Goal: Task Accomplishment & Management: Use online tool/utility

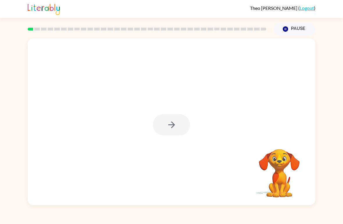
click at [182, 121] on div at bounding box center [171, 124] width 37 height 21
click at [184, 122] on button "button" at bounding box center [171, 124] width 37 height 21
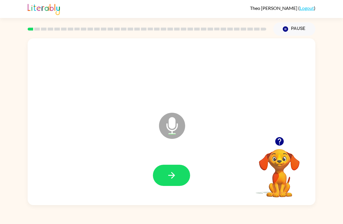
click at [179, 174] on button "button" at bounding box center [171, 175] width 37 height 21
click at [194, 168] on div at bounding box center [171, 176] width 276 height 48
click at [179, 182] on button "button" at bounding box center [171, 175] width 37 height 21
click at [178, 179] on button "button" at bounding box center [171, 175] width 37 height 21
click at [182, 176] on button "button" at bounding box center [171, 175] width 37 height 21
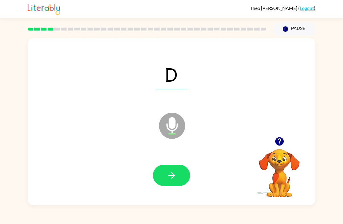
click at [176, 173] on icon "button" at bounding box center [171, 175] width 10 height 10
click at [163, 177] on button "button" at bounding box center [171, 175] width 37 height 21
click at [178, 181] on button "button" at bounding box center [171, 175] width 37 height 21
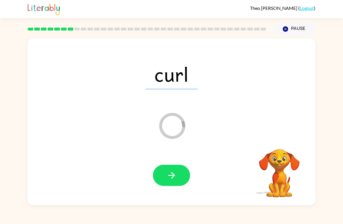
click at [175, 175] on icon "button" at bounding box center [171, 175] width 10 height 10
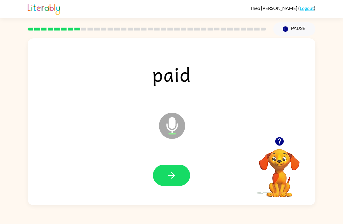
click at [182, 185] on button "button" at bounding box center [171, 175] width 37 height 21
click at [174, 170] on button "button" at bounding box center [171, 175] width 37 height 21
click at [182, 174] on button "button" at bounding box center [171, 175] width 37 height 21
click at [171, 184] on button "button" at bounding box center [171, 175] width 37 height 21
click at [191, 171] on div at bounding box center [171, 176] width 276 height 48
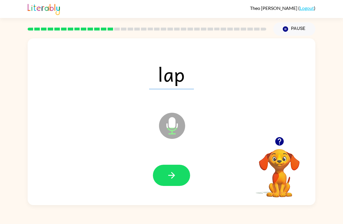
click at [182, 176] on button "button" at bounding box center [171, 175] width 37 height 21
click at [177, 173] on button "button" at bounding box center [171, 175] width 37 height 21
click at [175, 168] on button "button" at bounding box center [171, 175] width 37 height 21
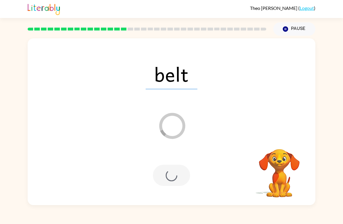
click at [341, 163] on div "belt Loader Your response is being sent to our graders Your browser must suppor…" at bounding box center [171, 120] width 343 height 169
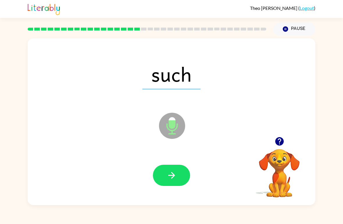
click at [164, 175] on button "button" at bounding box center [171, 175] width 37 height 21
click at [184, 174] on button "button" at bounding box center [171, 175] width 37 height 21
click at [196, 178] on div at bounding box center [171, 176] width 276 height 48
click at [187, 178] on button "button" at bounding box center [171, 175] width 37 height 21
click at [171, 186] on button "button" at bounding box center [171, 175] width 37 height 21
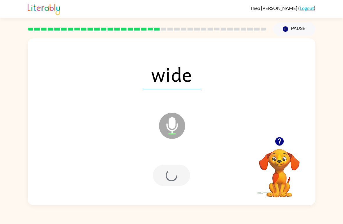
click at [179, 174] on div at bounding box center [171, 175] width 37 height 21
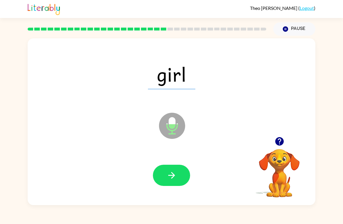
click at [184, 168] on button "button" at bounding box center [171, 175] width 37 height 21
click at [176, 173] on icon "button" at bounding box center [171, 175] width 10 height 10
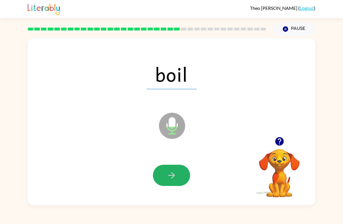
click at [175, 171] on icon "button" at bounding box center [171, 175] width 10 height 10
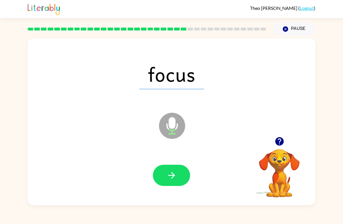
click at [179, 179] on button "button" at bounding box center [171, 175] width 37 height 21
click at [178, 176] on button "button" at bounding box center [171, 175] width 37 height 21
click at [177, 176] on button "button" at bounding box center [171, 175] width 37 height 21
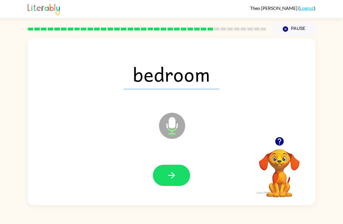
click at [176, 179] on icon "button" at bounding box center [171, 175] width 10 height 10
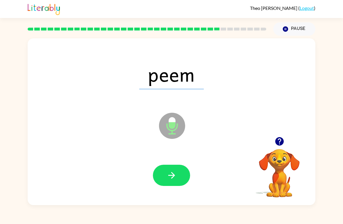
click at [159, 179] on button "button" at bounding box center [171, 175] width 37 height 21
click at [178, 180] on button "button" at bounding box center [171, 175] width 37 height 21
click at [178, 170] on button "button" at bounding box center [171, 175] width 37 height 21
click at [176, 169] on button "button" at bounding box center [171, 175] width 37 height 21
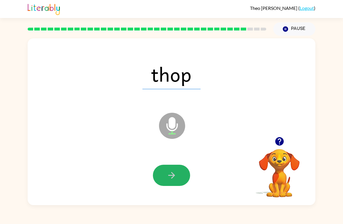
click at [175, 179] on icon "button" at bounding box center [171, 175] width 10 height 10
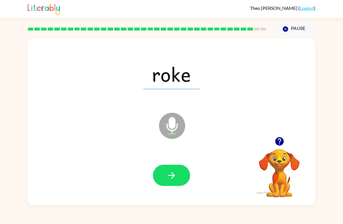
click at [181, 176] on button "button" at bounding box center [171, 175] width 37 height 21
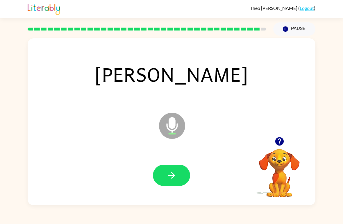
click at [181, 170] on button "button" at bounding box center [171, 175] width 37 height 21
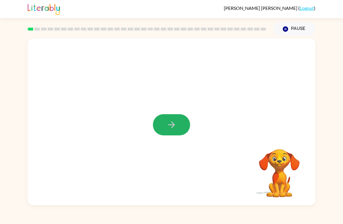
click at [170, 130] on icon "button" at bounding box center [171, 125] width 10 height 10
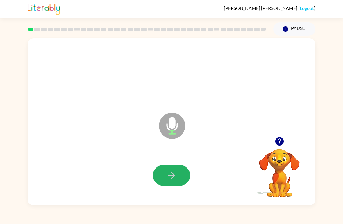
click at [165, 180] on button "button" at bounding box center [171, 175] width 37 height 21
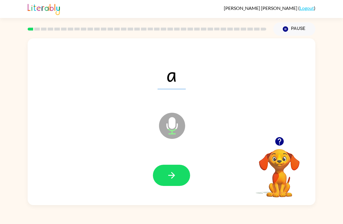
click at [170, 170] on button "button" at bounding box center [171, 175] width 37 height 21
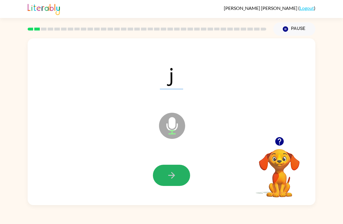
click at [169, 179] on icon "button" at bounding box center [171, 175] width 10 height 10
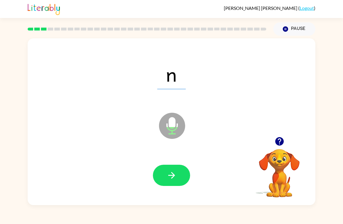
click at [171, 172] on icon "button" at bounding box center [171, 175] width 10 height 10
click at [166, 180] on button "button" at bounding box center [171, 175] width 37 height 21
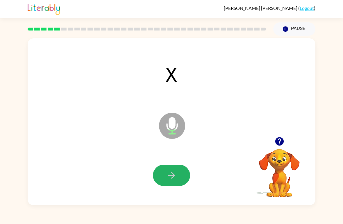
click at [169, 174] on icon "button" at bounding box center [171, 175] width 10 height 10
click at [174, 179] on icon "button" at bounding box center [171, 175] width 10 height 10
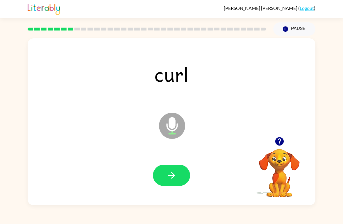
click at [169, 180] on icon "button" at bounding box center [171, 175] width 10 height 10
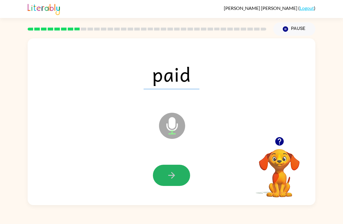
click at [173, 177] on icon "button" at bounding box center [171, 175] width 7 height 7
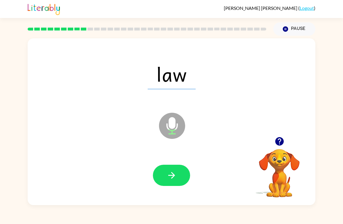
click at [175, 179] on icon "button" at bounding box center [171, 175] width 10 height 10
click at [162, 166] on button "button" at bounding box center [171, 175] width 37 height 21
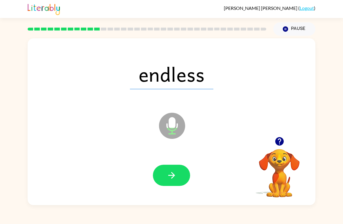
click at [176, 178] on icon "button" at bounding box center [171, 175] width 10 height 10
click at [175, 181] on button "button" at bounding box center [171, 175] width 37 height 21
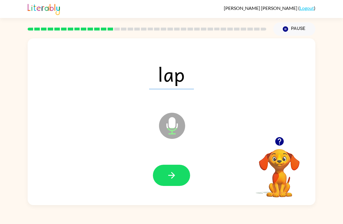
click at [175, 176] on icon "button" at bounding box center [171, 175] width 10 height 10
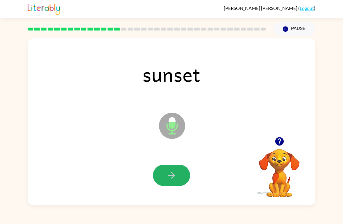
click at [171, 179] on icon "button" at bounding box center [171, 175] width 10 height 10
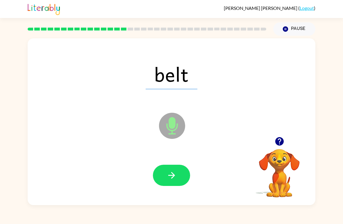
click at [170, 175] on icon "button" at bounding box center [171, 175] width 7 height 7
click at [172, 185] on button "button" at bounding box center [171, 175] width 37 height 21
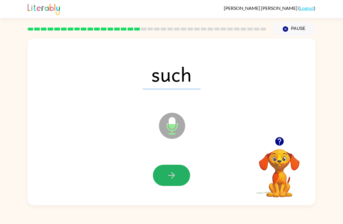
click at [174, 179] on icon "button" at bounding box center [171, 175] width 10 height 10
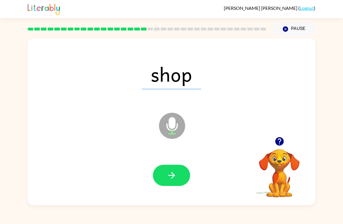
click at [170, 179] on icon "button" at bounding box center [171, 175] width 10 height 10
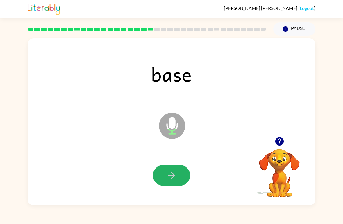
click at [171, 181] on button "button" at bounding box center [171, 175] width 37 height 21
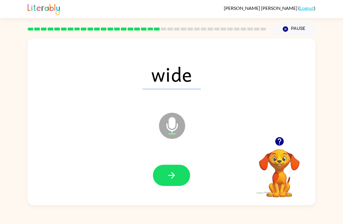
click at [171, 178] on icon "button" at bounding box center [171, 175] width 10 height 10
click at [172, 180] on icon "button" at bounding box center [171, 175] width 10 height 10
click at [179, 180] on button "button" at bounding box center [171, 175] width 37 height 21
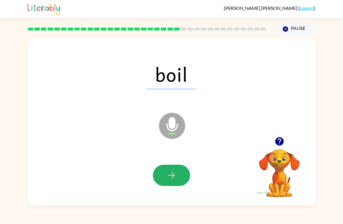
click at [171, 176] on icon "button" at bounding box center [171, 175] width 10 height 10
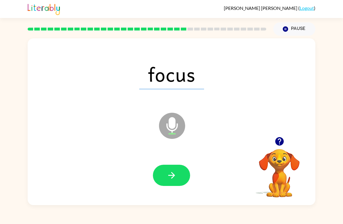
click at [179, 179] on button "button" at bounding box center [171, 175] width 37 height 21
click at [175, 174] on icon "button" at bounding box center [171, 175] width 10 height 10
click at [179, 173] on button "button" at bounding box center [171, 175] width 37 height 21
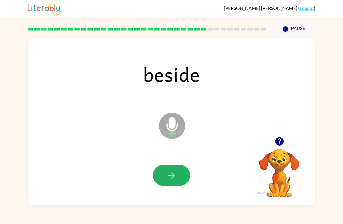
click at [175, 177] on icon "button" at bounding box center [171, 175] width 10 height 10
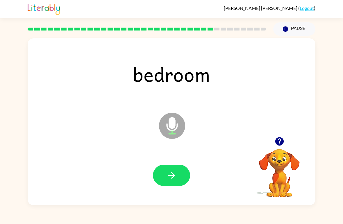
click at [174, 177] on icon "button" at bounding box center [171, 175] width 10 height 10
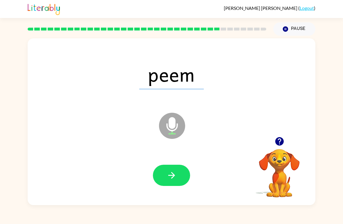
click at [172, 173] on icon "button" at bounding box center [171, 175] width 7 height 7
click at [170, 170] on icon "button" at bounding box center [171, 175] width 10 height 10
click at [178, 169] on button "button" at bounding box center [171, 175] width 37 height 21
click at [174, 180] on icon "button" at bounding box center [171, 175] width 10 height 10
click at [181, 172] on button "button" at bounding box center [171, 175] width 37 height 21
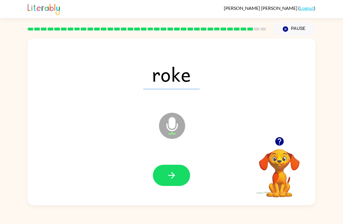
click at [175, 177] on icon "button" at bounding box center [171, 175] width 10 height 10
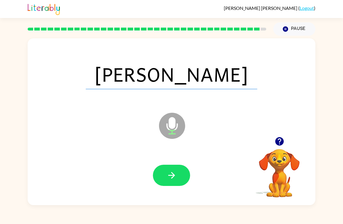
click at [175, 174] on icon "button" at bounding box center [171, 175] width 10 height 10
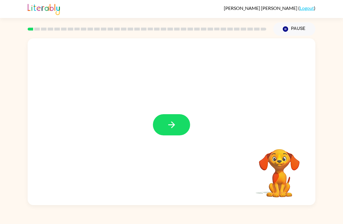
click at [170, 128] on icon "button" at bounding box center [171, 125] width 10 height 10
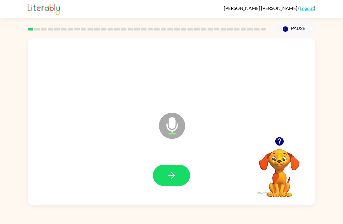
click at [174, 185] on button "button" at bounding box center [171, 175] width 37 height 21
click at [167, 178] on icon "button" at bounding box center [171, 175] width 10 height 10
click at [168, 186] on button "button" at bounding box center [171, 175] width 37 height 21
click at [173, 177] on icon "button" at bounding box center [171, 175] width 7 height 7
click at [184, 176] on button "button" at bounding box center [171, 175] width 37 height 21
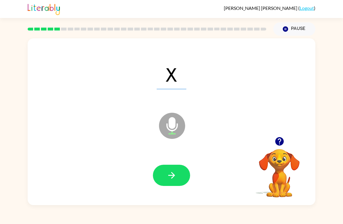
click at [176, 174] on icon "button" at bounding box center [171, 175] width 10 height 10
click at [172, 174] on icon "button" at bounding box center [171, 175] width 10 height 10
click at [171, 177] on icon "button" at bounding box center [171, 175] width 10 height 10
click at [171, 178] on icon "button" at bounding box center [171, 175] width 10 height 10
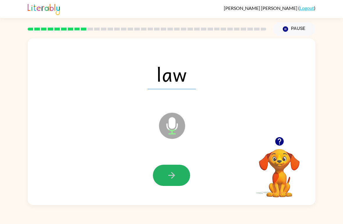
click at [184, 168] on button "button" at bounding box center [171, 175] width 37 height 21
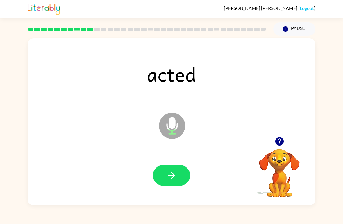
click at [177, 181] on button "button" at bounding box center [171, 175] width 37 height 21
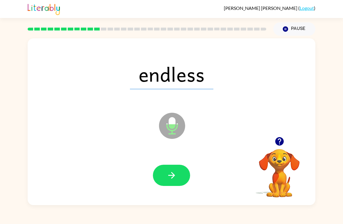
click at [175, 183] on button "button" at bounding box center [171, 175] width 37 height 21
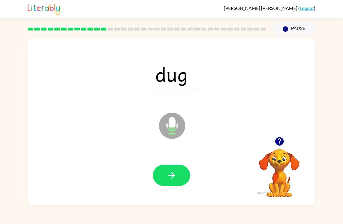
click at [184, 178] on button "button" at bounding box center [171, 175] width 37 height 21
click at [177, 176] on button "button" at bounding box center [171, 175] width 37 height 21
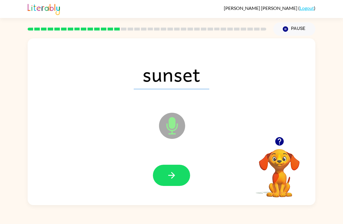
click at [179, 179] on button "button" at bounding box center [171, 175] width 37 height 21
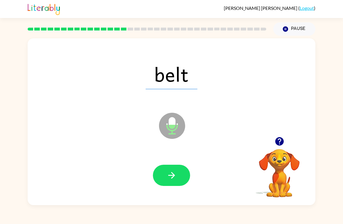
click at [174, 178] on icon "button" at bounding box center [171, 175] width 10 height 10
click at [175, 178] on icon "button" at bounding box center [171, 175] width 10 height 10
click at [175, 175] on icon "button" at bounding box center [171, 175] width 10 height 10
click at [179, 179] on button "button" at bounding box center [171, 175] width 37 height 21
click at [168, 180] on icon "button" at bounding box center [171, 175] width 10 height 10
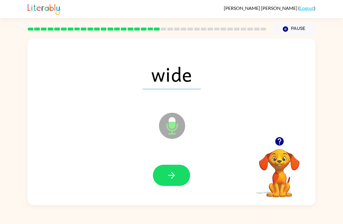
click at [170, 177] on icon "button" at bounding box center [171, 175] width 10 height 10
click at [179, 175] on button "button" at bounding box center [171, 175] width 37 height 21
click at [173, 174] on icon "button" at bounding box center [171, 175] width 7 height 7
click at [169, 179] on icon "button" at bounding box center [171, 175] width 10 height 10
click at [175, 183] on button "button" at bounding box center [171, 175] width 37 height 21
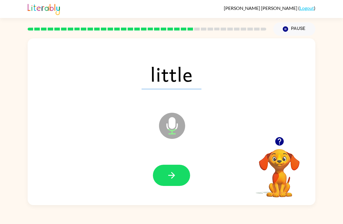
click at [175, 177] on icon "button" at bounding box center [171, 175] width 10 height 10
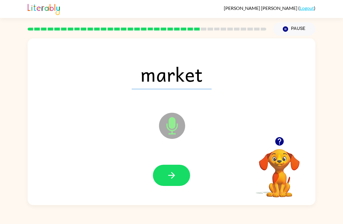
click at [178, 176] on button "button" at bounding box center [171, 175] width 37 height 21
click at [173, 174] on icon "button" at bounding box center [171, 175] width 10 height 10
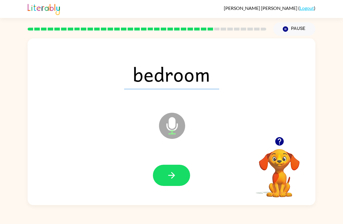
click at [176, 177] on icon "button" at bounding box center [171, 175] width 10 height 10
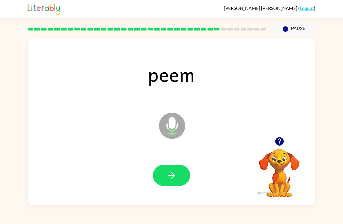
click at [166, 166] on button "button" at bounding box center [171, 175] width 37 height 21
click at [172, 180] on icon "button" at bounding box center [171, 175] width 10 height 10
click at [179, 178] on button "button" at bounding box center [171, 175] width 37 height 21
click at [178, 174] on button "button" at bounding box center [171, 175] width 37 height 21
click at [170, 179] on icon "button" at bounding box center [171, 175] width 10 height 10
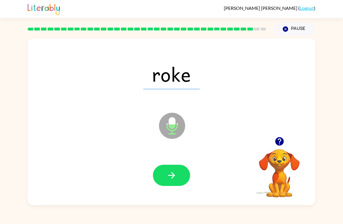
click at [177, 186] on button "button" at bounding box center [171, 175] width 37 height 21
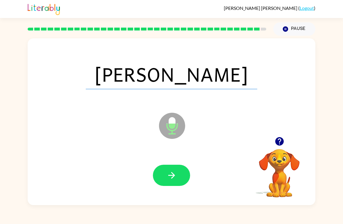
click at [172, 180] on icon "button" at bounding box center [171, 175] width 10 height 10
